Goal: Find specific page/section

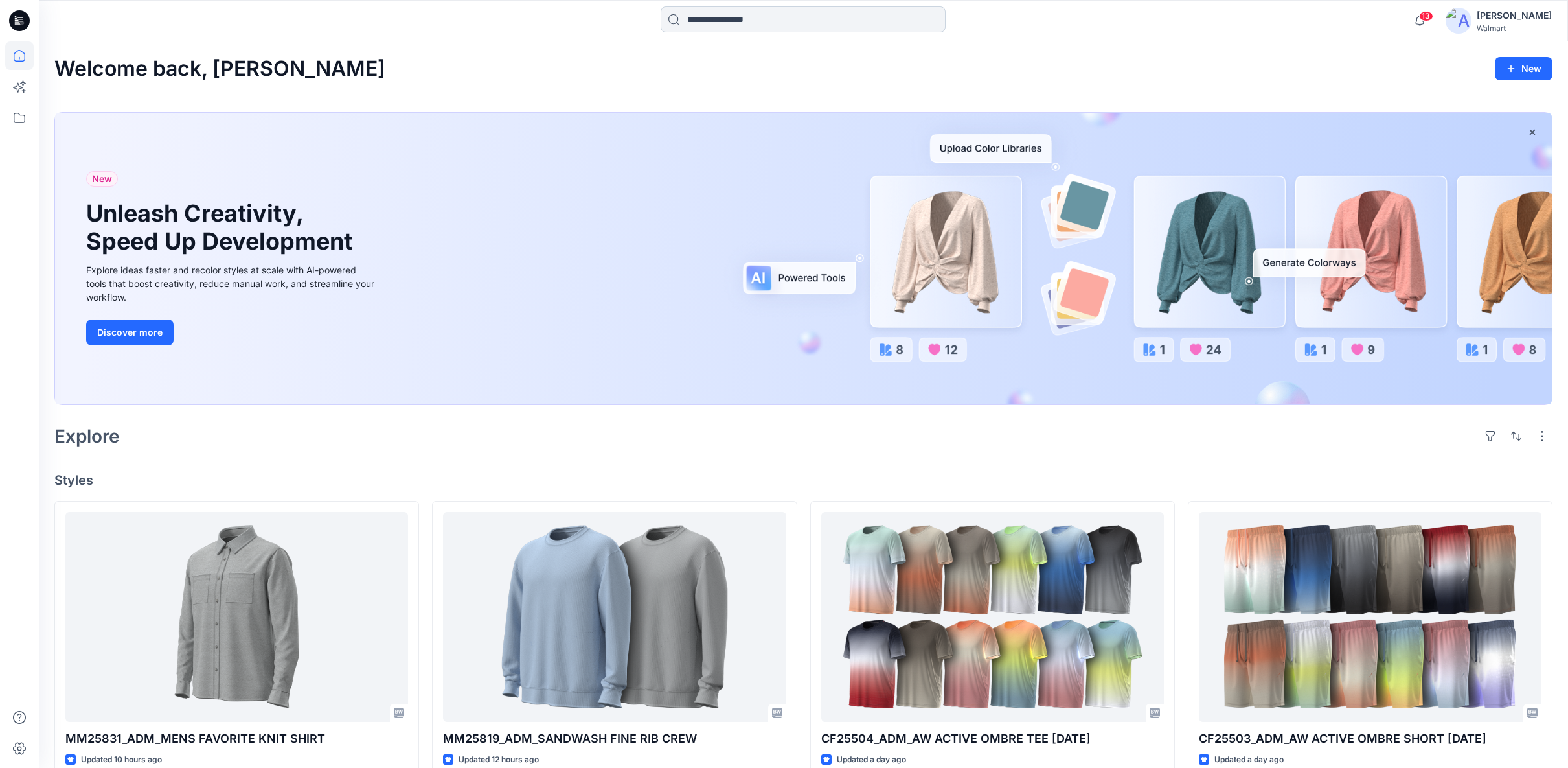
scroll to position [864, 0]
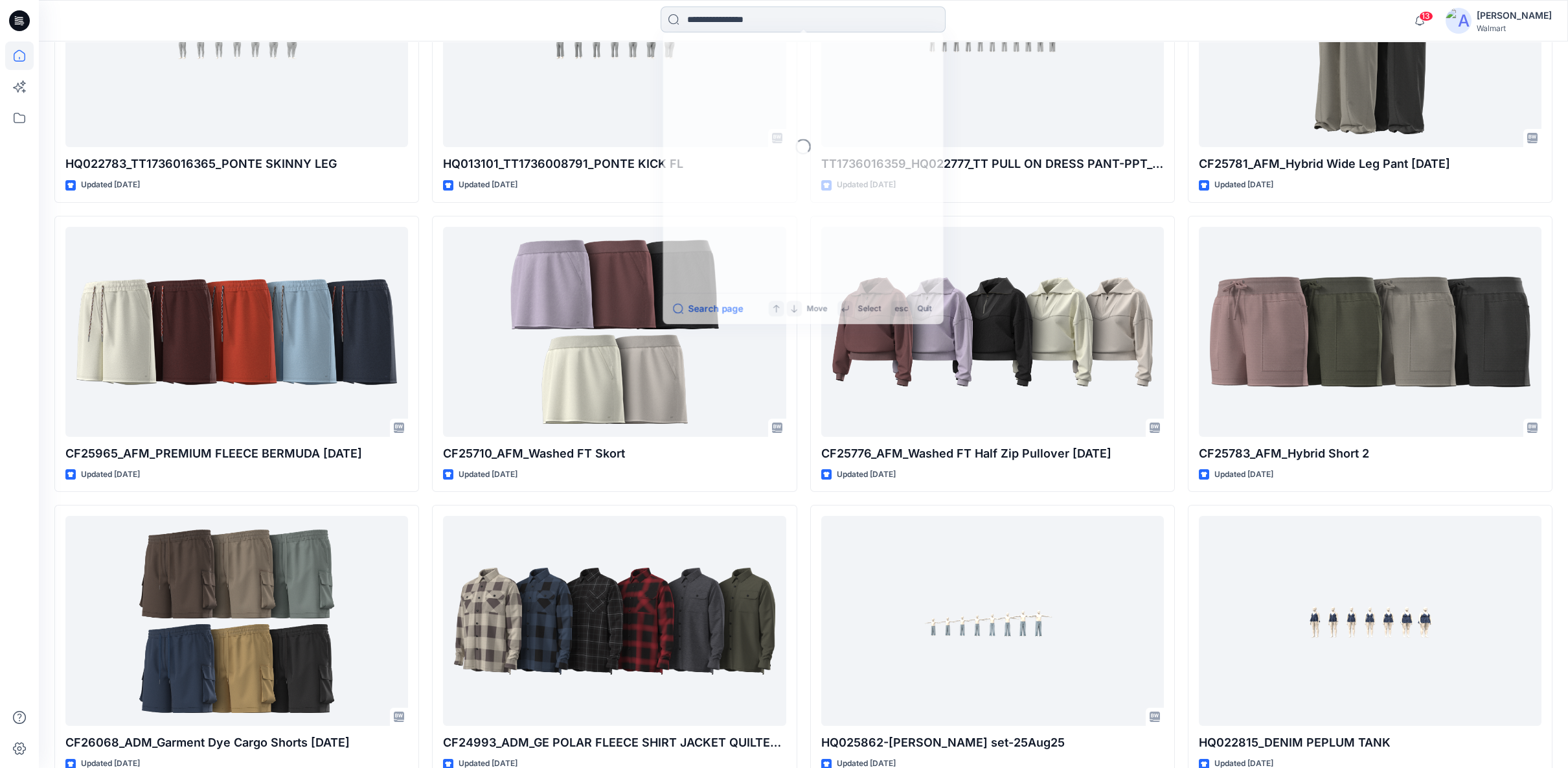
click at [714, 21] on input at bounding box center [803, 19] width 285 height 26
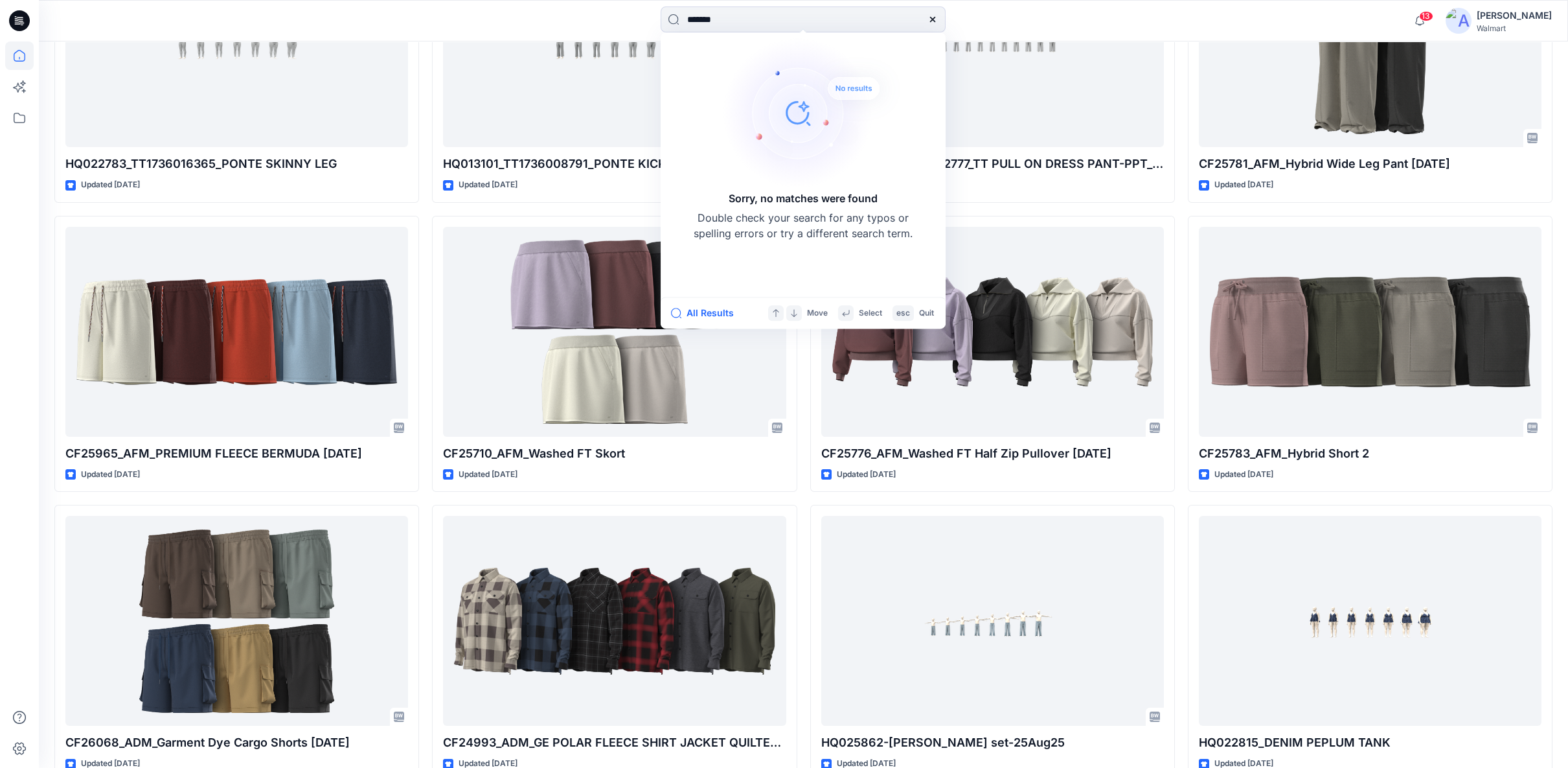
type input "*******"
click at [942, 22] on div at bounding box center [933, 19] width 26 height 26
click at [934, 19] on icon at bounding box center [932, 19] width 5 height 5
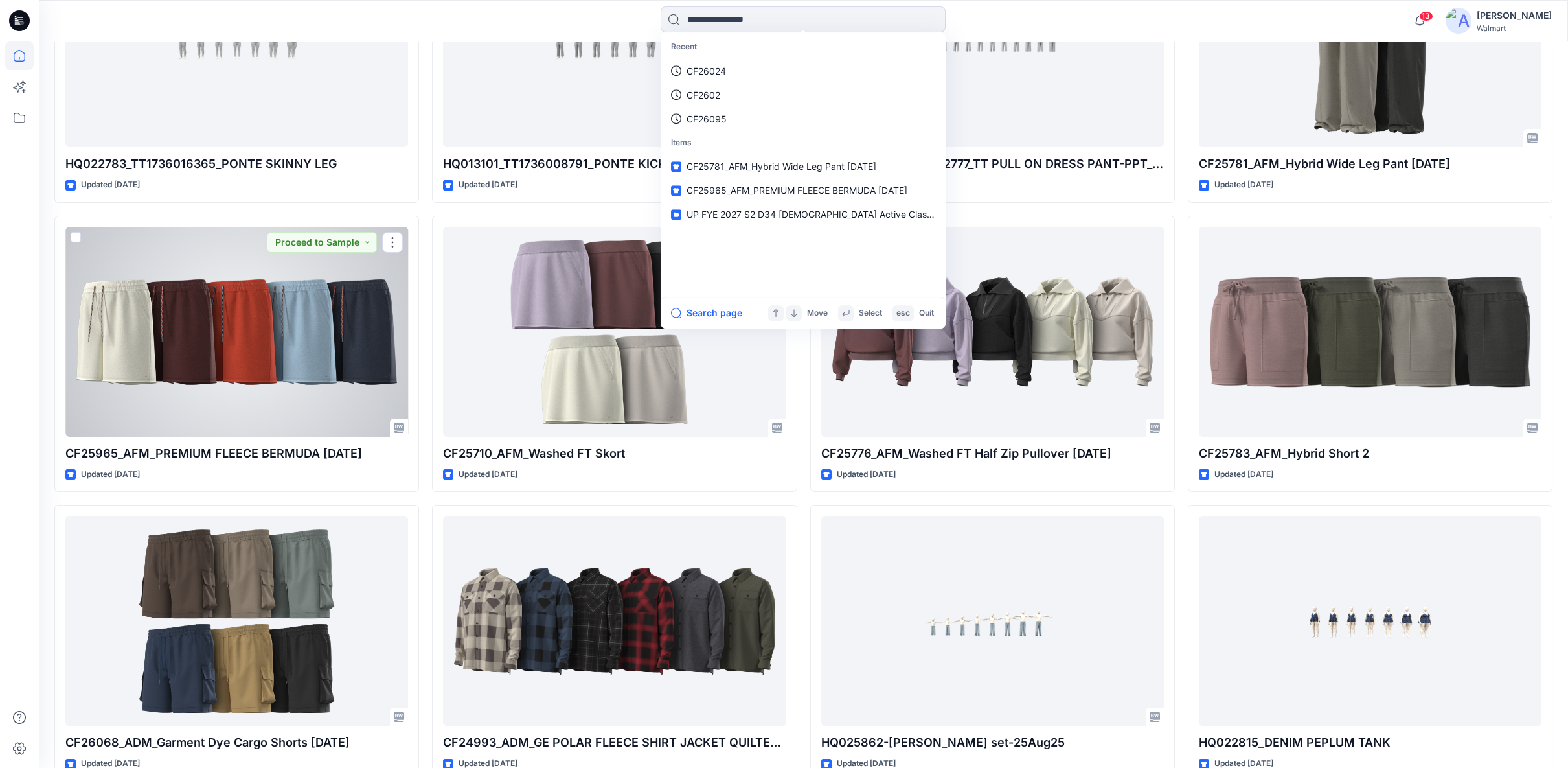
click at [137, 373] on div at bounding box center [236, 331] width 343 height 210
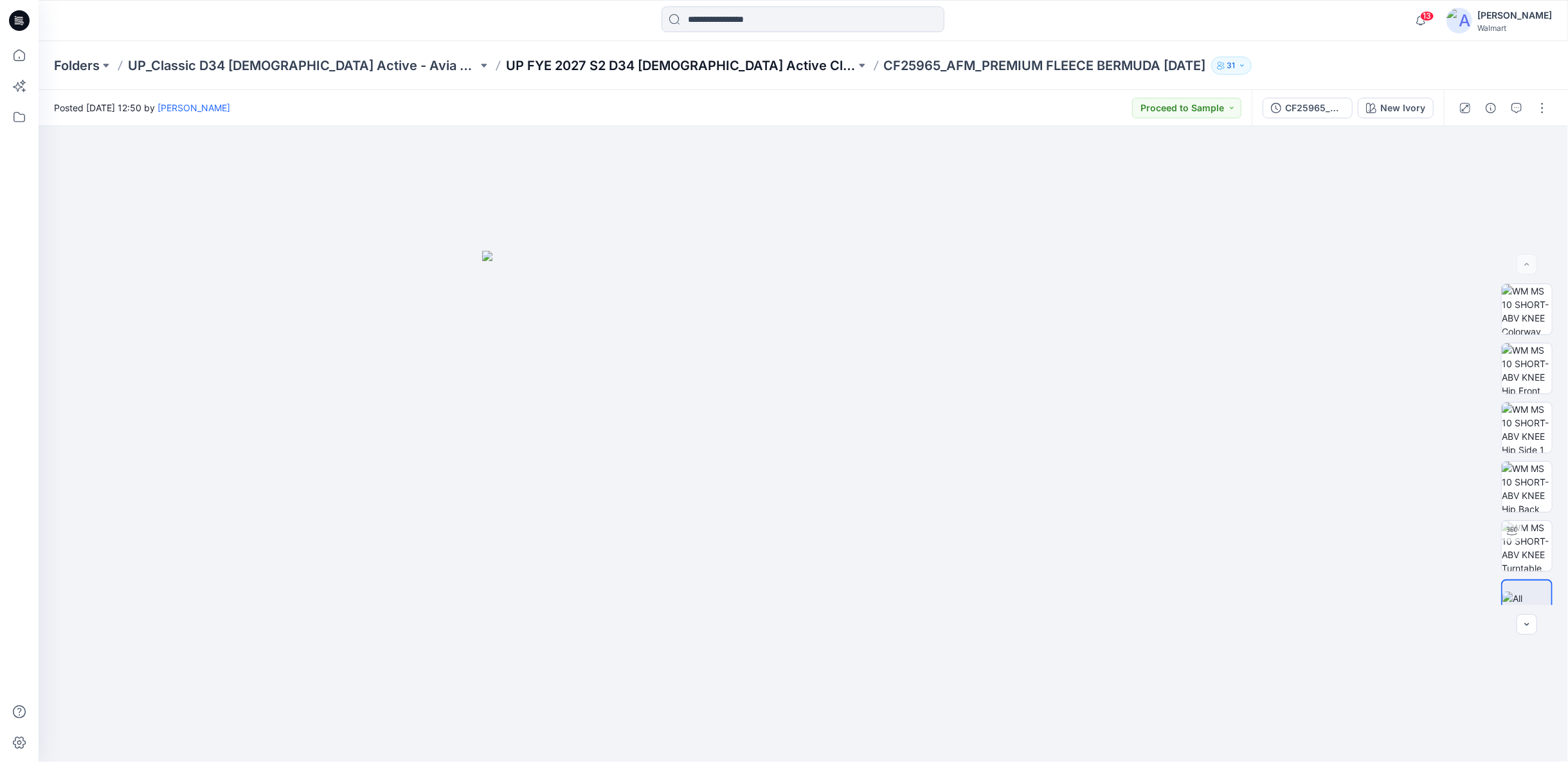
click at [653, 66] on p "UP FYE 2027 S2 D34 [DEMOGRAPHIC_DATA] Active Classic" at bounding box center [681, 65] width 350 height 18
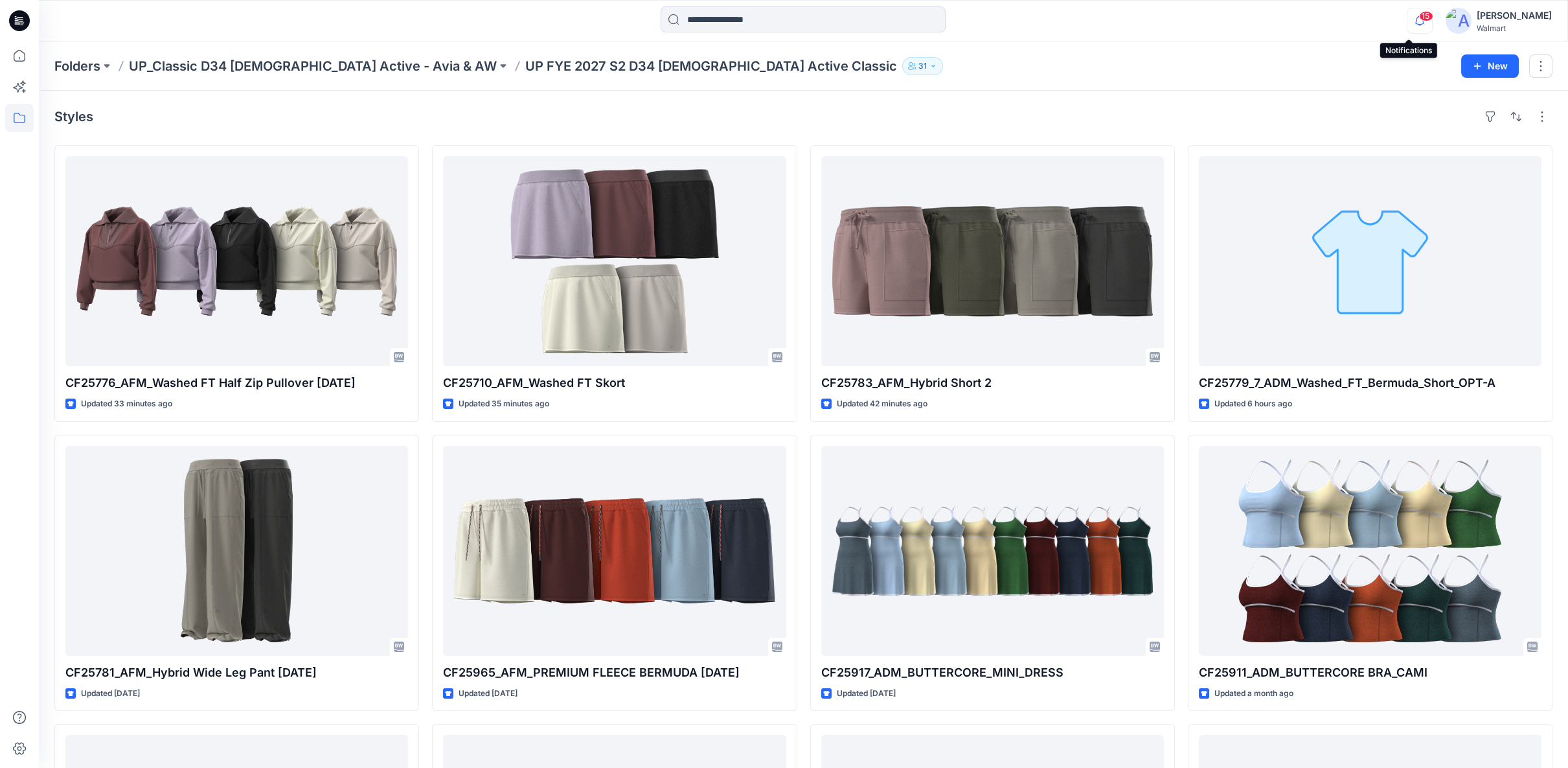
click at [1411, 24] on icon "button" at bounding box center [1420, 21] width 24 height 26
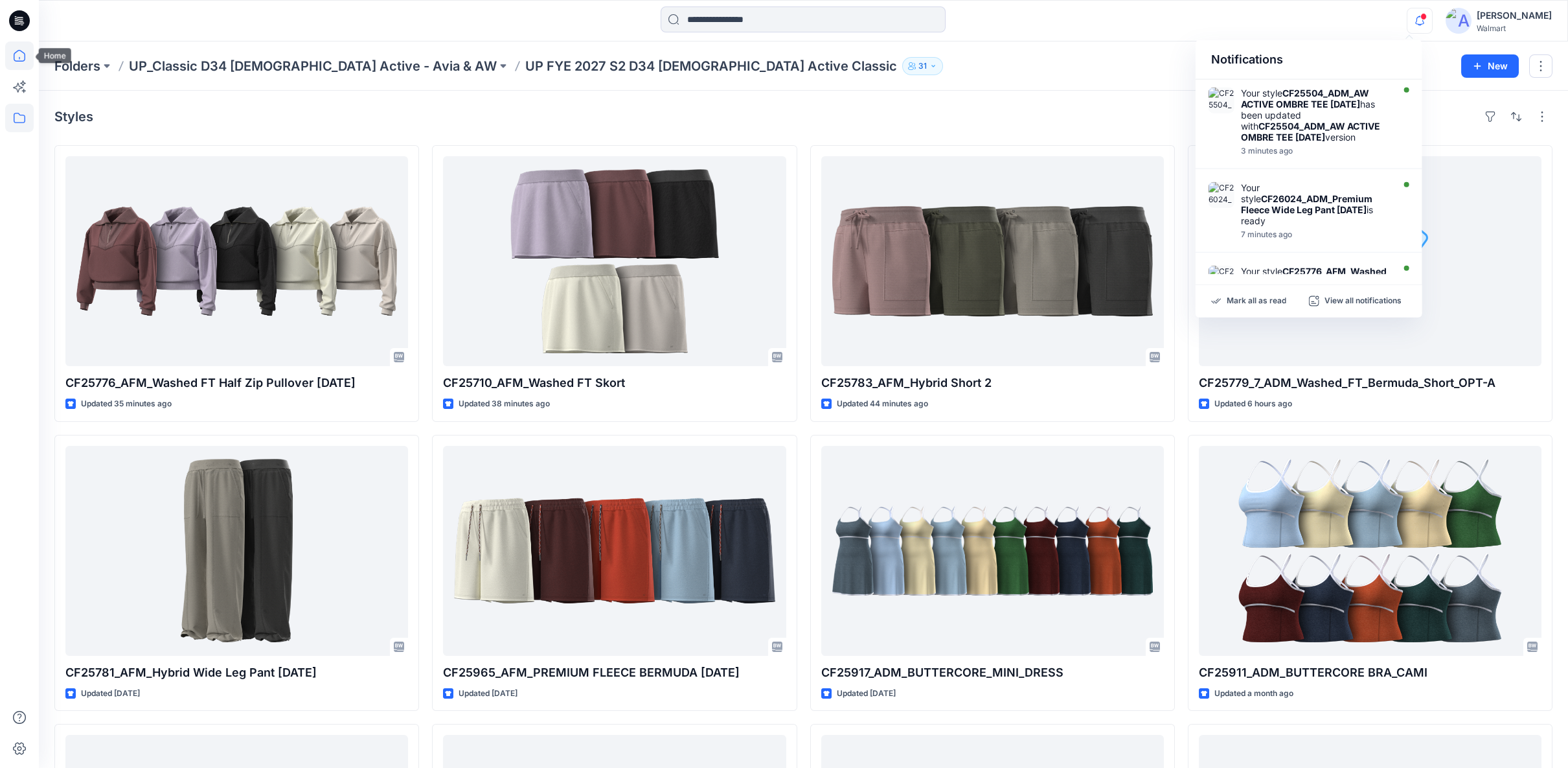
click at [24, 58] on icon at bounding box center [19, 56] width 29 height 29
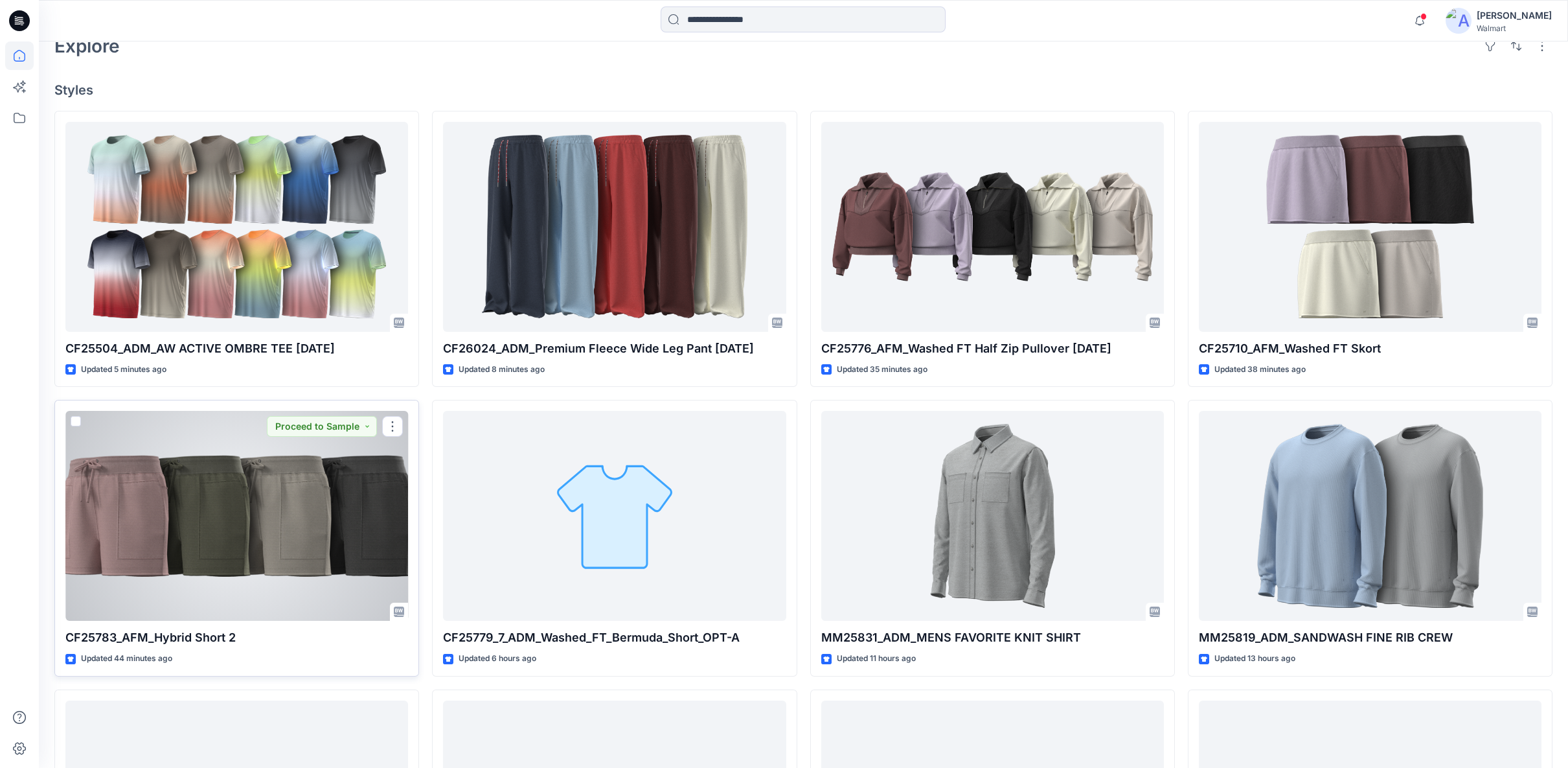
scroll to position [432, 0]
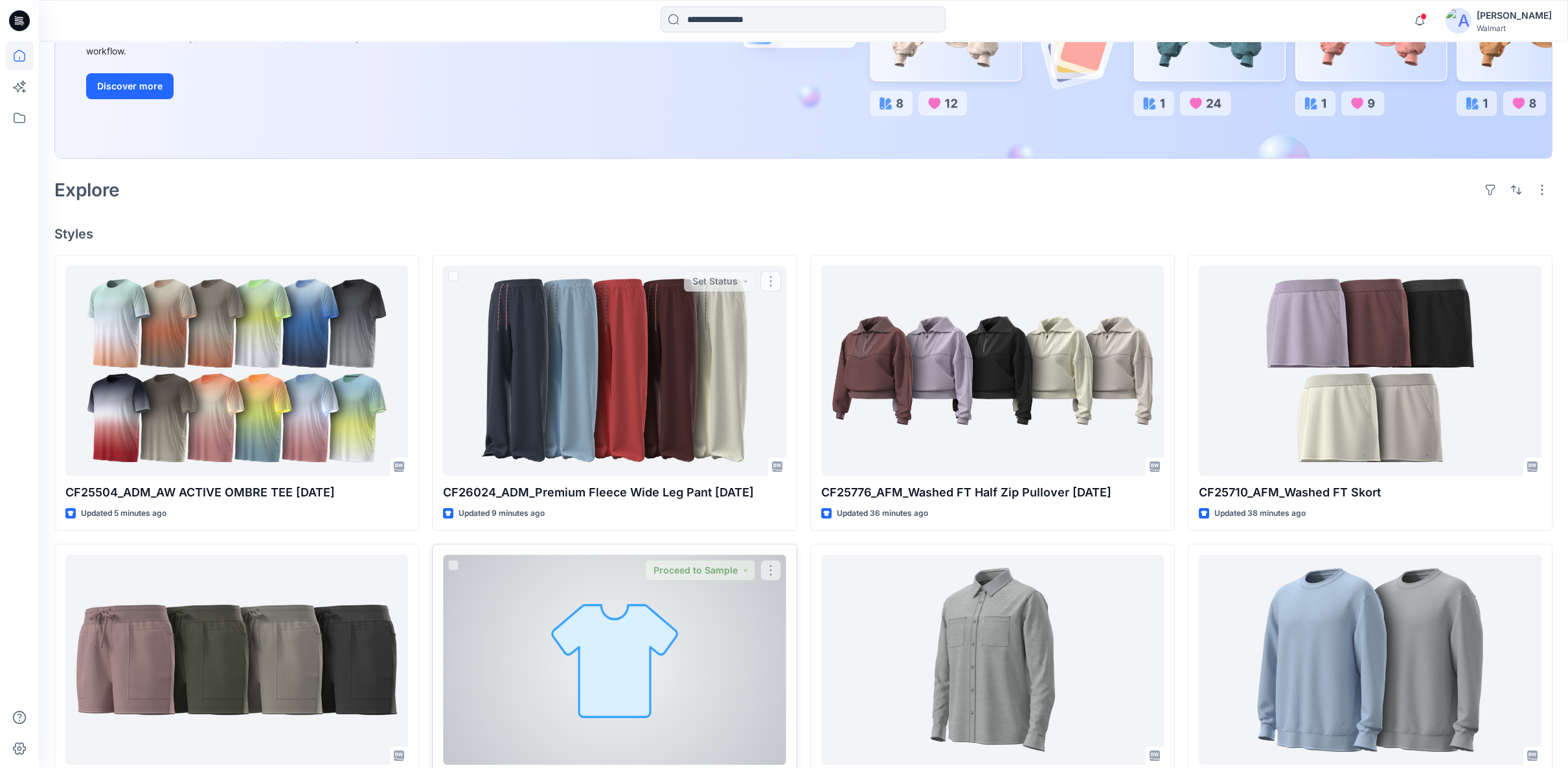
scroll to position [360, 0]
